Goal: Check status: Check status

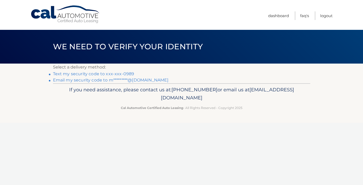
click at [68, 74] on link "Text my security code to xxx-xxx-0989" at bounding box center [93, 73] width 81 height 5
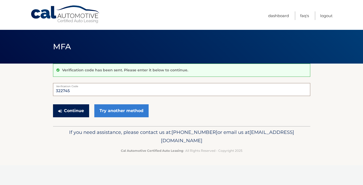
type input "322745"
click at [70, 113] on button "Continue" at bounding box center [71, 110] width 36 height 13
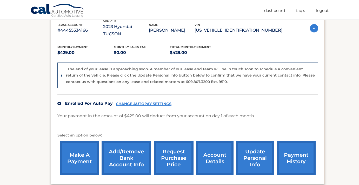
scroll to position [117, 0]
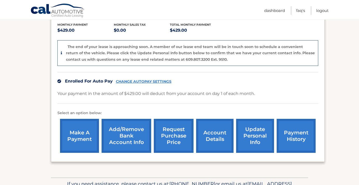
click at [302, 129] on link "payment history" at bounding box center [296, 136] width 39 height 34
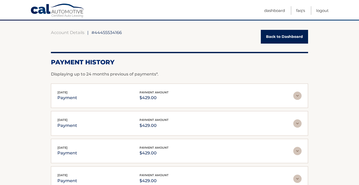
scroll to position [154, 0]
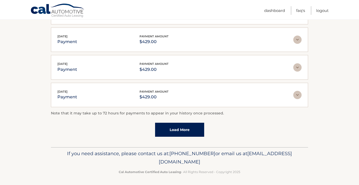
click at [183, 126] on link "Load More" at bounding box center [179, 130] width 49 height 14
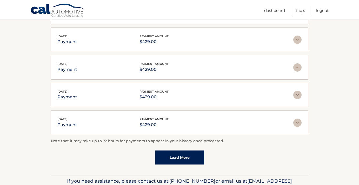
click at [185, 158] on link "Load More" at bounding box center [179, 158] width 49 height 14
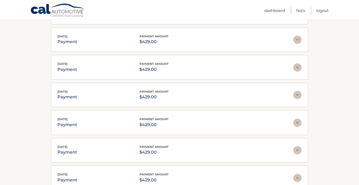
scroll to position [320, 0]
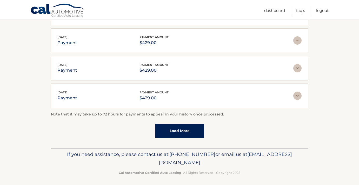
click at [178, 128] on link "Load More" at bounding box center [179, 131] width 49 height 14
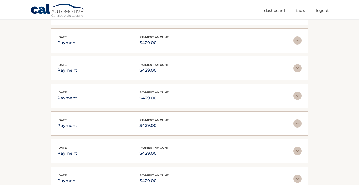
scroll to position [457, 0]
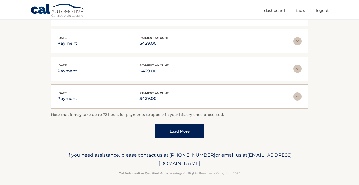
click at [182, 124] on link "Load More" at bounding box center [179, 131] width 49 height 14
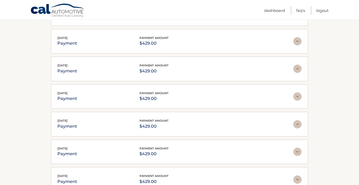
scroll to position [595, 0]
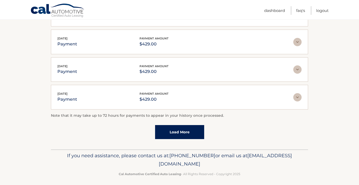
click at [182, 131] on link "Load More" at bounding box center [179, 132] width 49 height 14
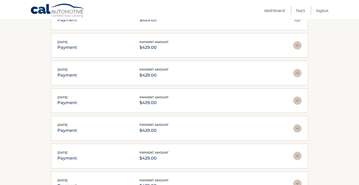
scroll to position [0, 0]
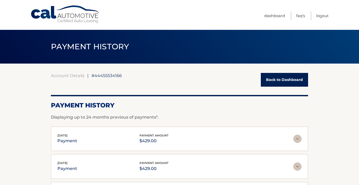
click at [281, 82] on link "Back to Dashboard" at bounding box center [284, 80] width 47 height 14
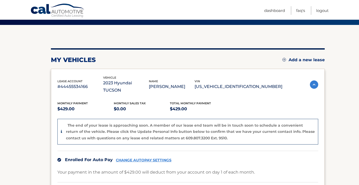
scroll to position [82, 0]
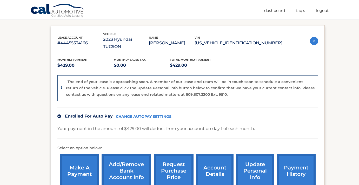
click at [212, 164] on link "account details" at bounding box center [214, 171] width 37 height 34
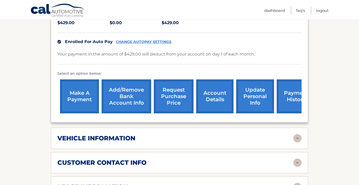
scroll to position [222, 0]
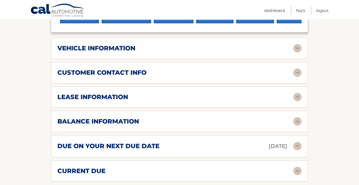
click at [298, 93] on img at bounding box center [297, 97] width 8 height 8
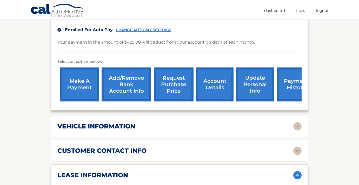
scroll to position [0, 0]
